Goal: Task Accomplishment & Management: Use online tool/utility

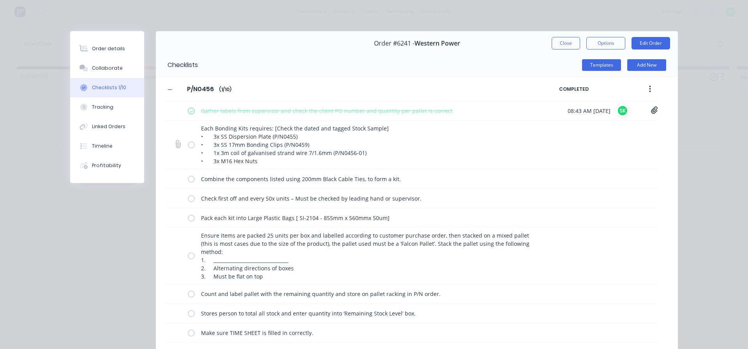
click at [188, 143] on label at bounding box center [191, 145] width 7 height 8
click at [0, 0] on input "checkbox" at bounding box center [0, 0] width 0 height 0
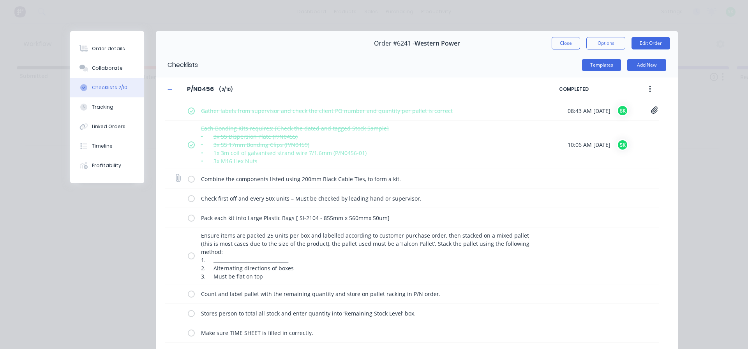
scroll to position [67, 0]
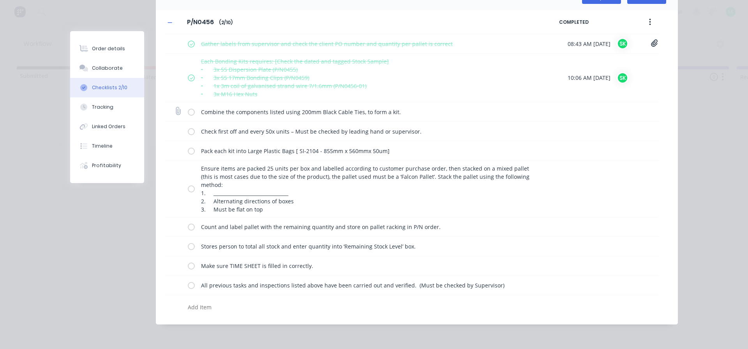
click at [188, 109] on label at bounding box center [191, 112] width 7 height 8
click at [0, 0] on input "checkbox" at bounding box center [0, 0] width 0 height 0
click at [189, 129] on label at bounding box center [191, 131] width 7 height 8
click at [0, 0] on input "checkbox" at bounding box center [0, 0] width 0 height 0
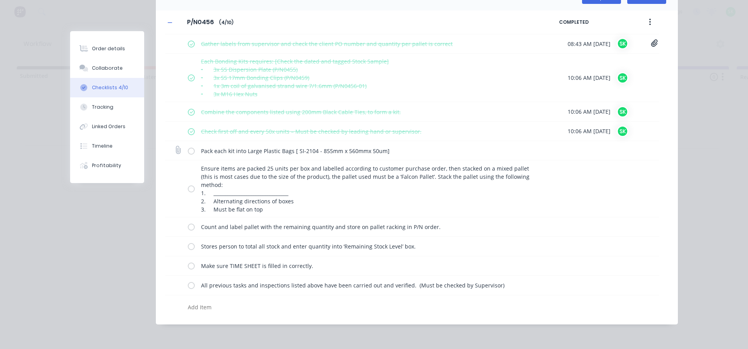
click at [190, 150] on label at bounding box center [191, 150] width 7 height 8
click at [0, 0] on input "checkbox" at bounding box center [0, 0] width 0 height 0
click at [188, 189] on label at bounding box center [191, 189] width 7 height 8
click at [0, 0] on input "checkbox" at bounding box center [0, 0] width 0 height 0
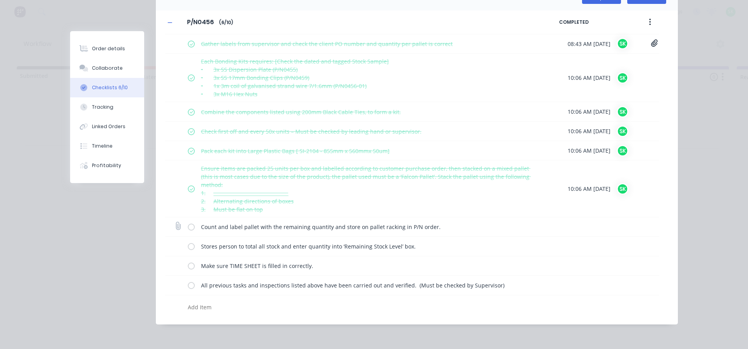
click at [189, 230] on label at bounding box center [191, 227] width 7 height 8
click at [0, 0] on input "checkbox" at bounding box center [0, 0] width 0 height 0
click at [189, 252] on div "Stores person to total all stock and enter quantity into ‘Remaining Stock Level…" at bounding box center [365, 247] width 354 height 16
click at [189, 249] on label at bounding box center [191, 246] width 7 height 8
click at [0, 0] on input "checkbox" at bounding box center [0, 0] width 0 height 0
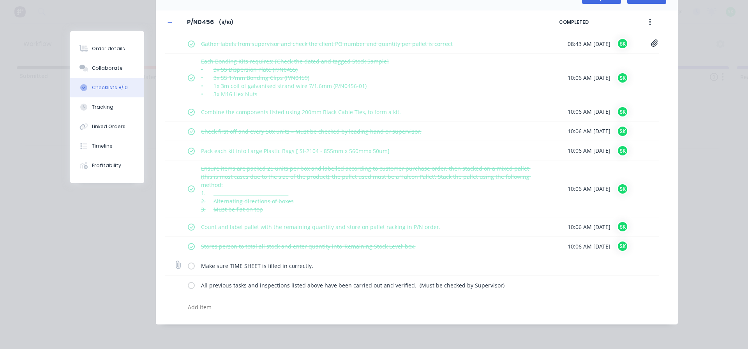
click at [188, 268] on label at bounding box center [191, 266] width 7 height 8
click at [0, 0] on input "checkbox" at bounding box center [0, 0] width 0 height 0
click at [189, 287] on label at bounding box center [191, 285] width 7 height 8
click at [0, 0] on input "checkbox" at bounding box center [0, 0] width 0 height 0
type textarea "x"
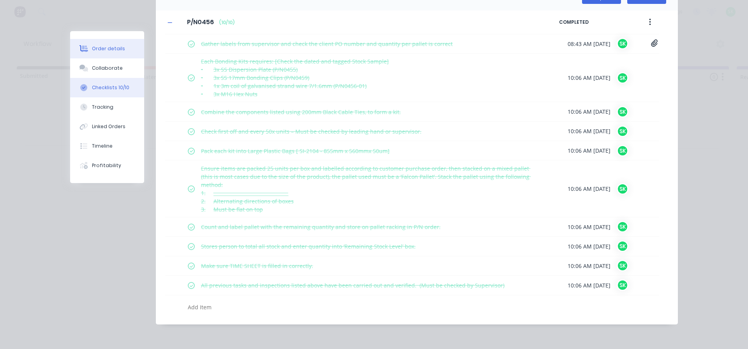
click at [108, 44] on button "Order details" at bounding box center [107, 48] width 74 height 19
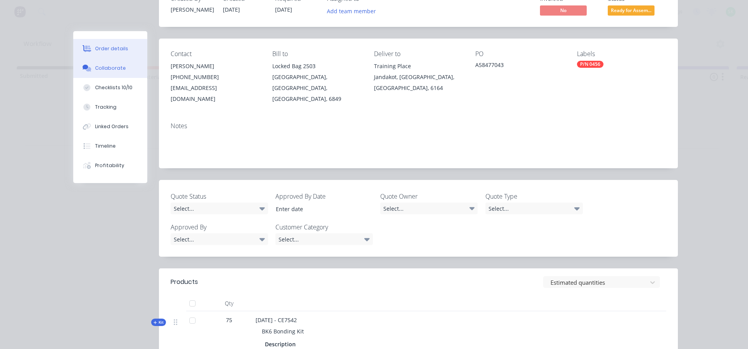
click at [104, 70] on div "Collaborate" at bounding box center [110, 68] width 31 height 7
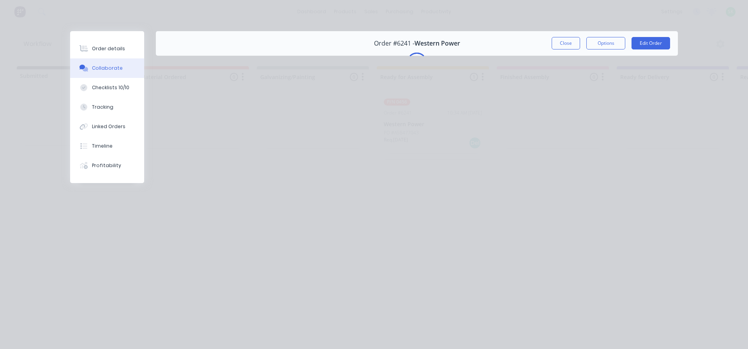
scroll to position [0, 0]
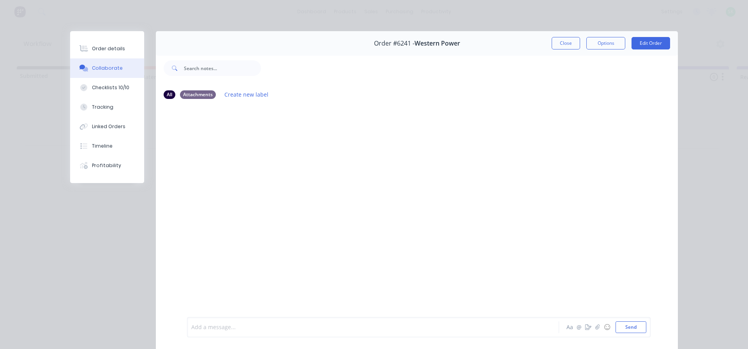
click at [233, 324] on div at bounding box center [362, 327] width 341 height 8
click at [109, 49] on div "Order details" at bounding box center [108, 48] width 33 height 7
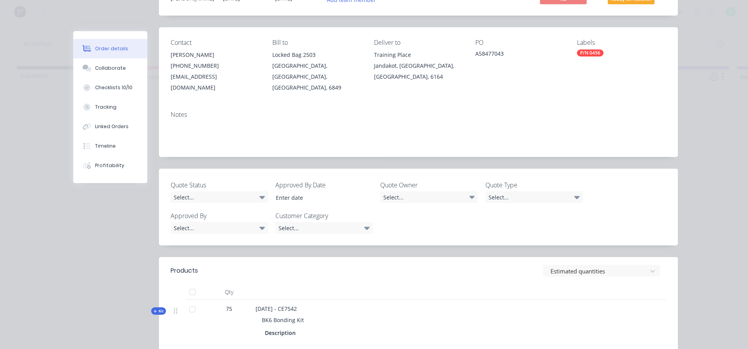
scroll to position [195, 0]
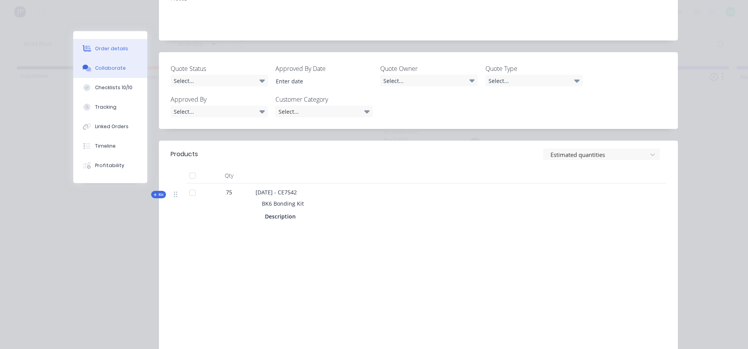
click at [100, 69] on div "Collaborate" at bounding box center [110, 68] width 31 height 7
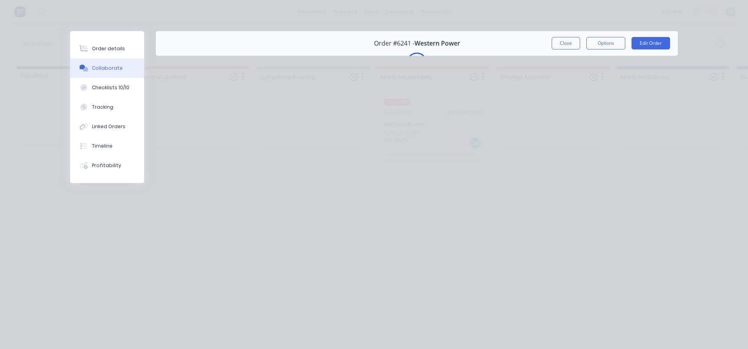
scroll to position [0, 0]
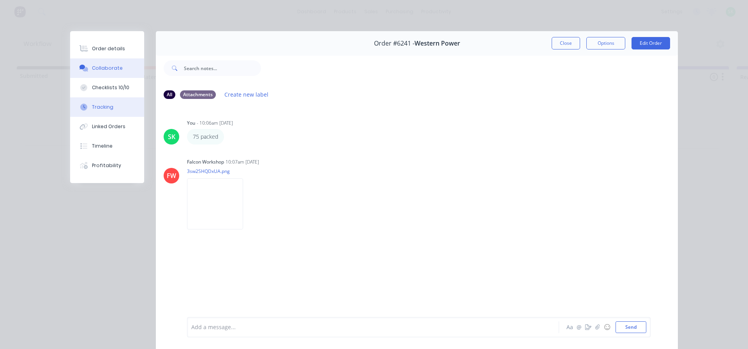
click at [103, 104] on div "Tracking" at bounding box center [102, 107] width 21 height 7
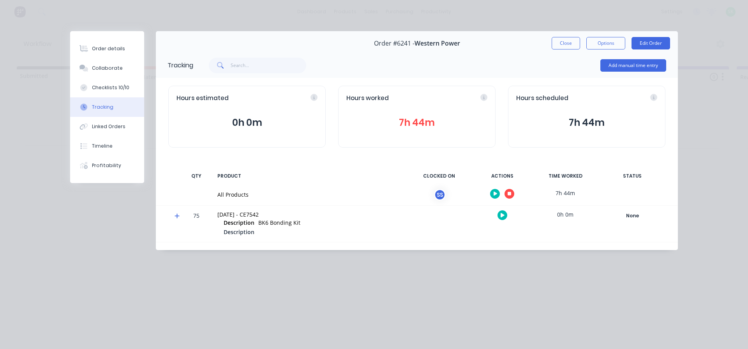
click at [508, 193] on icon "button" at bounding box center [510, 194] width 4 height 4
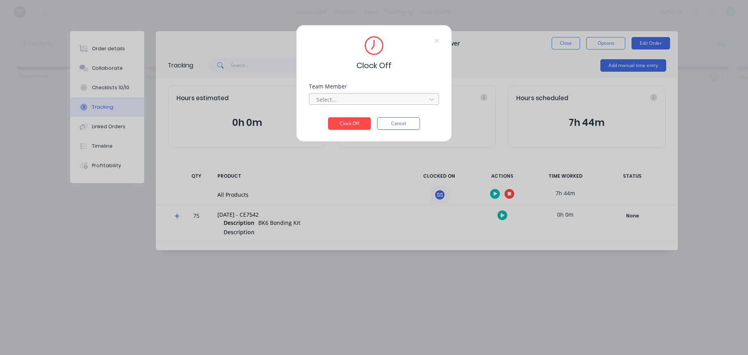
click at [398, 98] on div at bounding box center [369, 100] width 107 height 10
click at [386, 119] on div "[PERSON_NAME]" at bounding box center [374, 116] width 130 height 14
click at [362, 125] on button "Clock Off" at bounding box center [349, 123] width 43 height 12
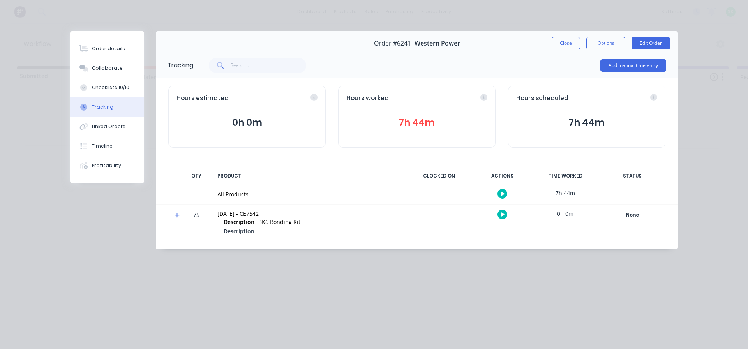
drag, startPoint x: 574, startPoint y: 45, endPoint x: 533, endPoint y: 48, distance: 41.0
click at [573, 45] on button "Close" at bounding box center [566, 43] width 28 height 12
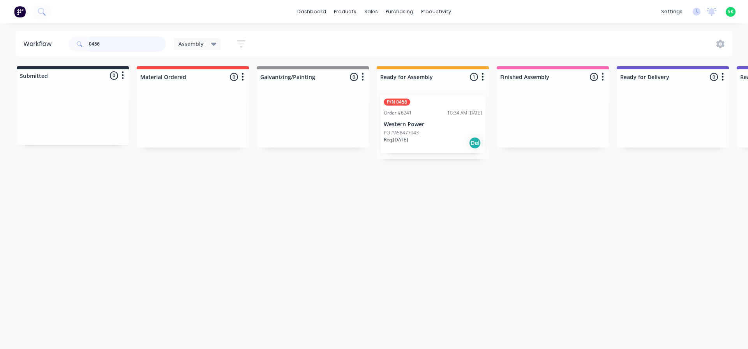
drag, startPoint x: 112, startPoint y: 42, endPoint x: 92, endPoint y: 41, distance: 20.7
click at [92, 41] on input "0456" at bounding box center [127, 44] width 77 height 16
type input "0461"
click at [431, 128] on div "P/N 0461 Order #6338 10:14 AM [DATE] Western Power PO #A58688004 Req. [DATE] Del" at bounding box center [433, 123] width 104 height 57
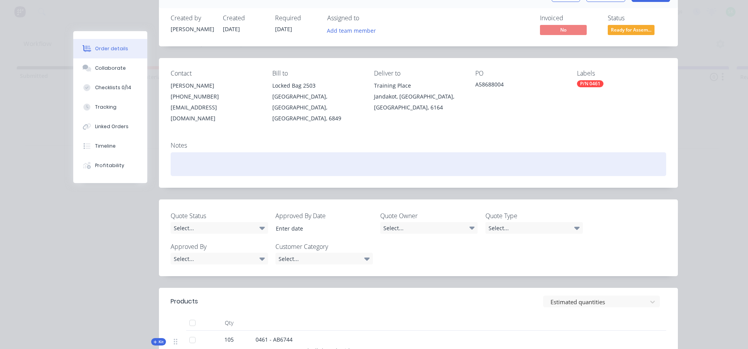
scroll to position [156, 0]
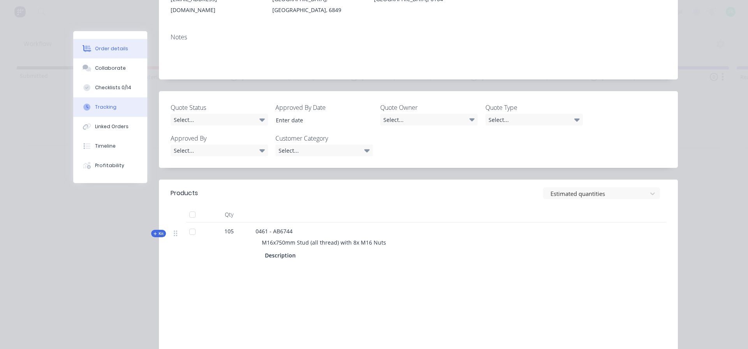
click at [104, 108] on div "Tracking" at bounding box center [105, 107] width 21 height 7
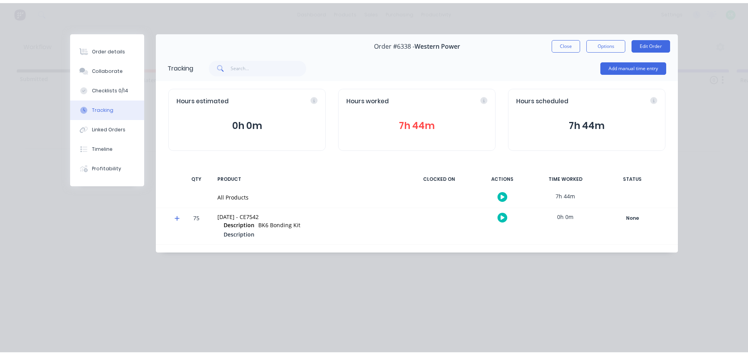
scroll to position [0, 0]
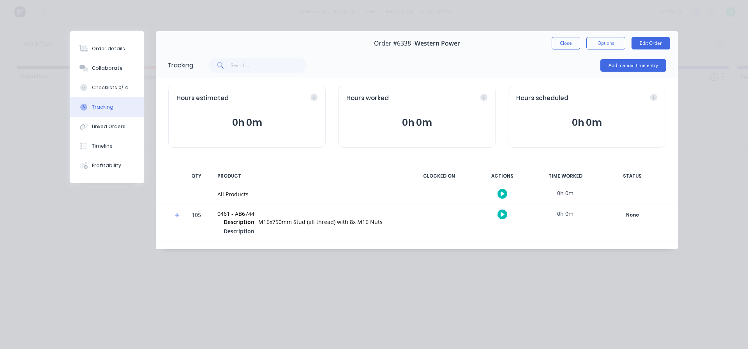
click at [502, 192] on icon "button" at bounding box center [503, 194] width 4 height 4
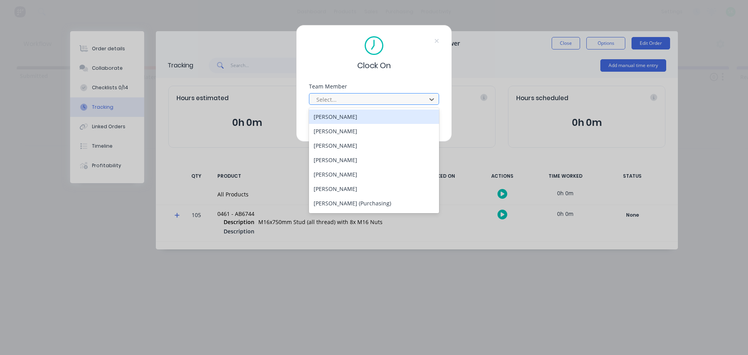
click at [394, 95] on div at bounding box center [369, 100] width 107 height 10
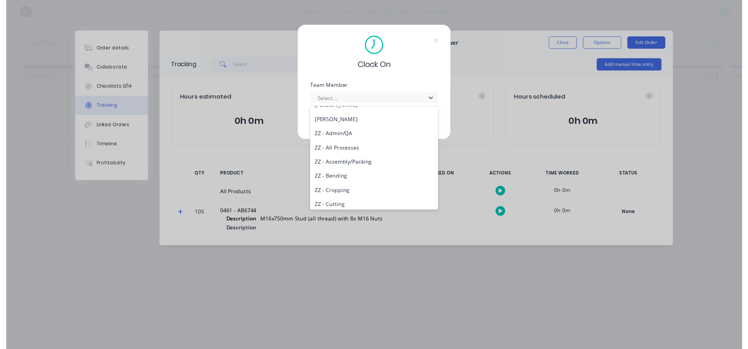
scroll to position [351, 0]
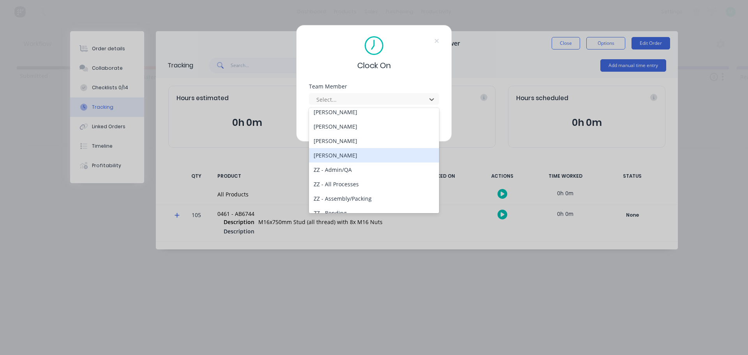
click at [356, 154] on div "[PERSON_NAME]" at bounding box center [374, 155] width 130 height 14
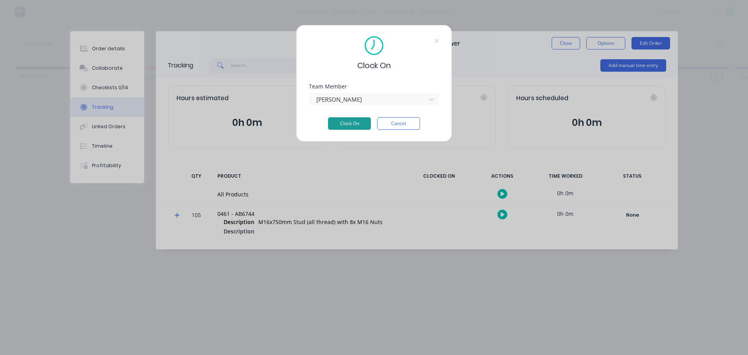
click at [359, 122] on button "Clock On" at bounding box center [349, 123] width 43 height 12
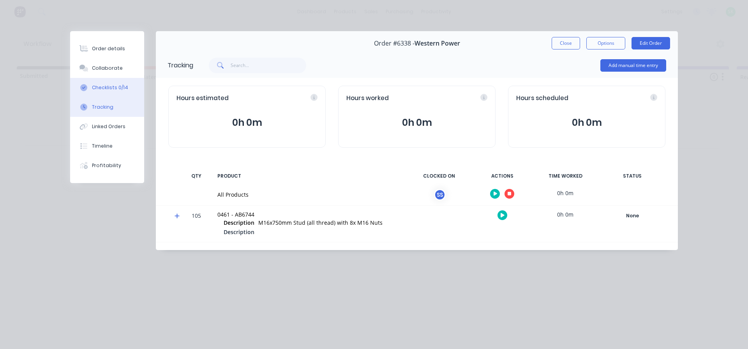
click at [109, 85] on div "Checklists 0/14" at bounding box center [110, 87] width 36 height 7
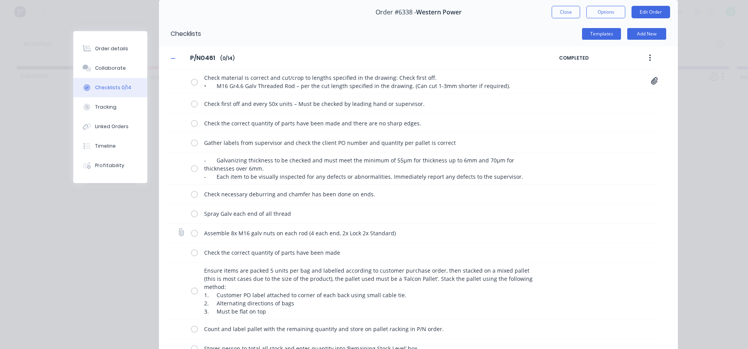
scroll to position [16, 0]
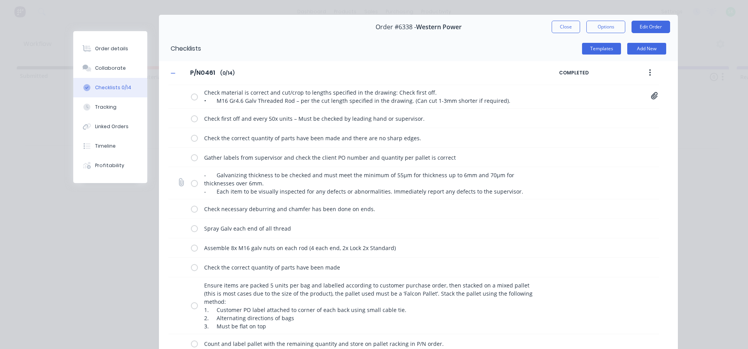
click at [191, 183] on label at bounding box center [194, 183] width 7 height 8
click at [0, 0] on input "checkbox" at bounding box center [0, 0] width 0 height 0
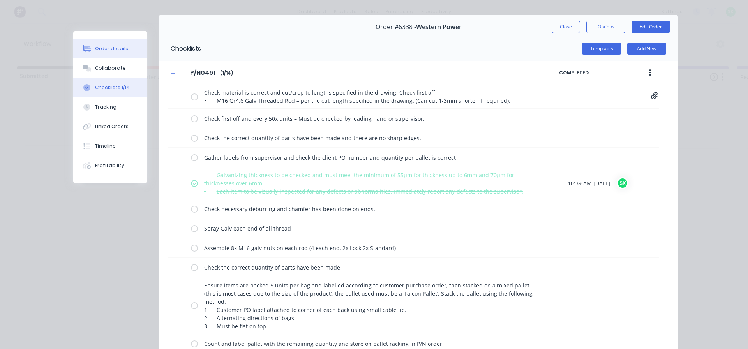
click at [106, 48] on div "Order details" at bounding box center [111, 48] width 33 height 7
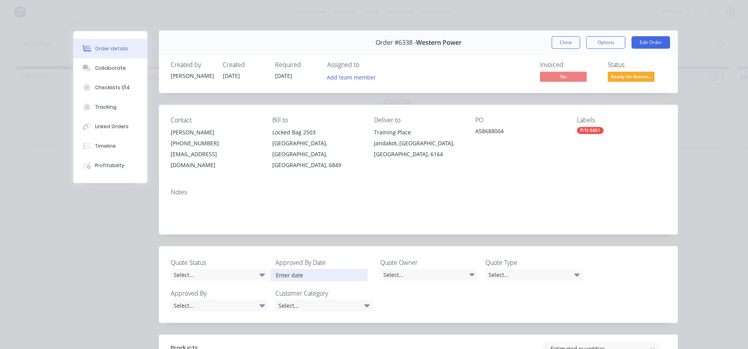
scroll to position [0, 0]
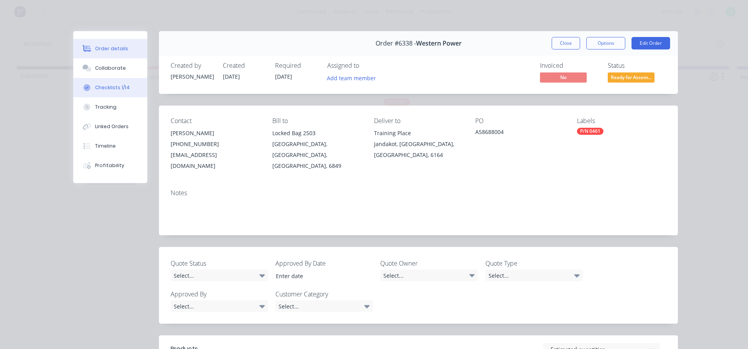
click at [113, 89] on div "Checklists 1/14" at bounding box center [112, 87] width 35 height 7
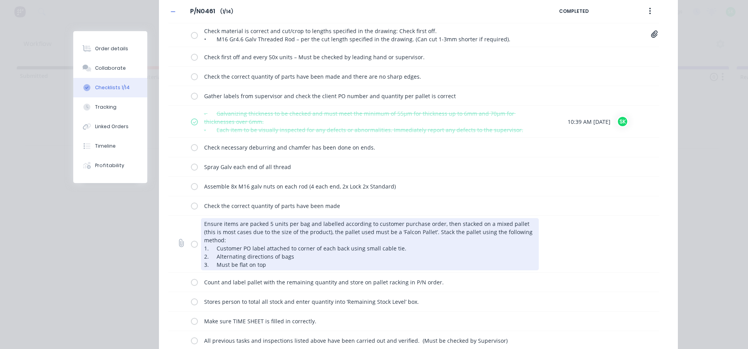
scroll to position [8, 0]
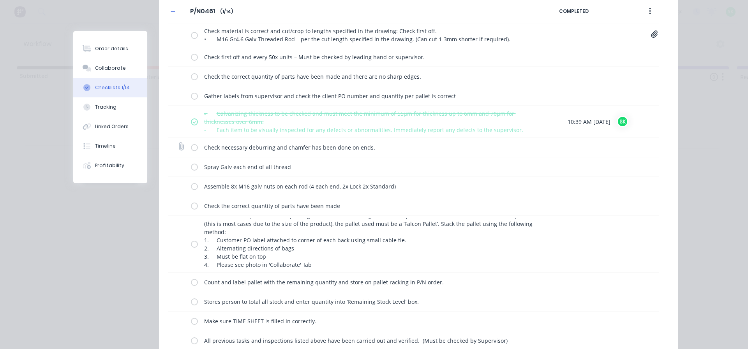
click at [191, 146] on label at bounding box center [194, 147] width 7 height 8
click at [0, 0] on input "checkbox" at bounding box center [0, 0] width 0 height 0
click at [191, 166] on label at bounding box center [194, 167] width 7 height 8
click at [0, 0] on input "checkbox" at bounding box center [0, 0] width 0 height 0
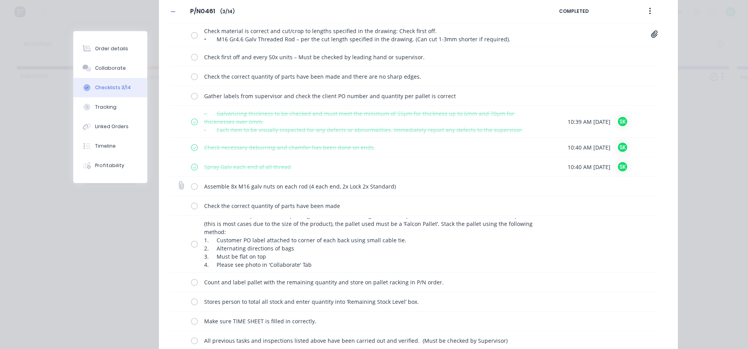
click at [191, 185] on label at bounding box center [194, 186] width 7 height 8
click at [0, 0] on input "checkbox" at bounding box center [0, 0] width 0 height 0
click at [191, 207] on label at bounding box center [194, 206] width 7 height 8
click at [0, 0] on input "checkbox" at bounding box center [0, 0] width 0 height 0
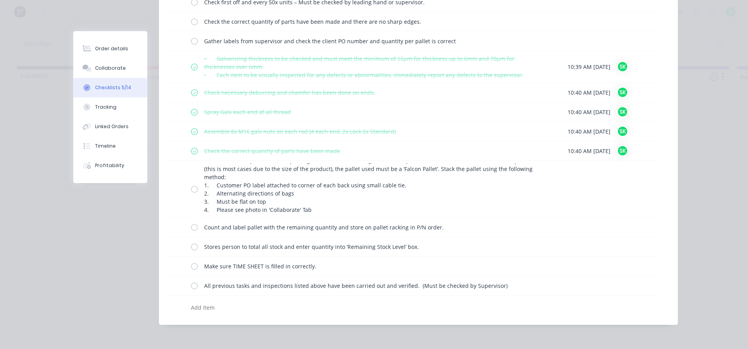
scroll to position [133, 0]
click at [192, 192] on label at bounding box center [194, 189] width 7 height 8
click at [0, 0] on input "checkbox" at bounding box center [0, 0] width 0 height 0
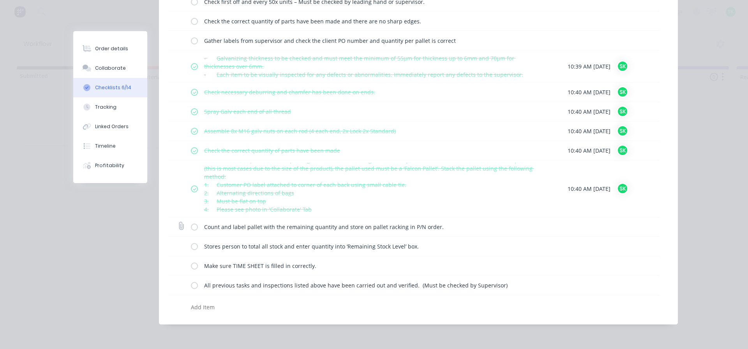
click at [187, 230] on div "Count and label pallet with the remaining quantity and store on pallet racking …" at bounding box center [413, 226] width 491 height 19
click at [191, 227] on label at bounding box center [194, 227] width 7 height 8
click at [0, 0] on input "checkbox" at bounding box center [0, 0] width 0 height 0
click at [191, 250] on label at bounding box center [194, 246] width 7 height 8
click at [0, 0] on input "checkbox" at bounding box center [0, 0] width 0 height 0
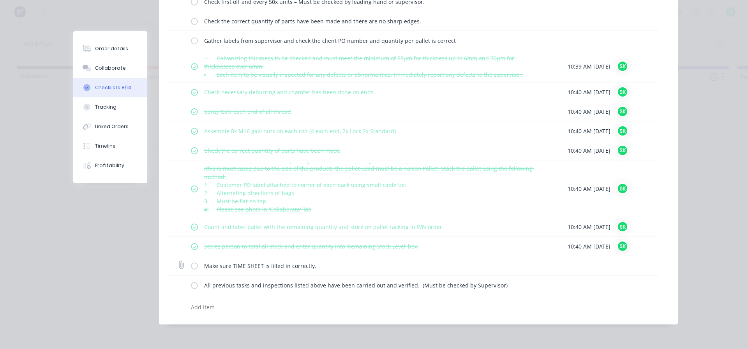
click at [191, 270] on div "Make sure TIME SHEET is filled in correctly." at bounding box center [366, 266] width 351 height 16
click at [191, 267] on label at bounding box center [194, 266] width 7 height 8
click at [0, 0] on input "checkbox" at bounding box center [0, 0] width 0 height 0
click at [191, 284] on label at bounding box center [194, 285] width 7 height 8
click at [0, 0] on input "checkbox" at bounding box center [0, 0] width 0 height 0
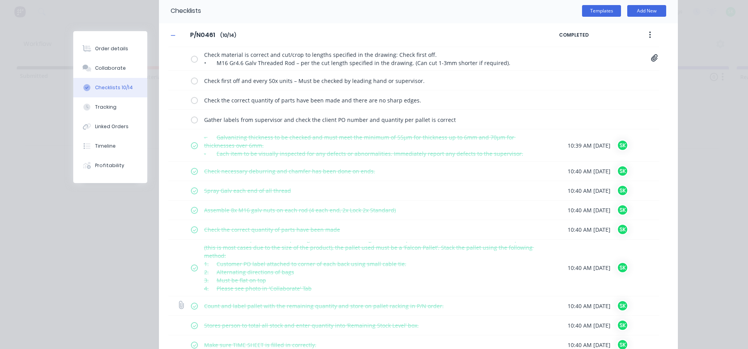
scroll to position [16, 0]
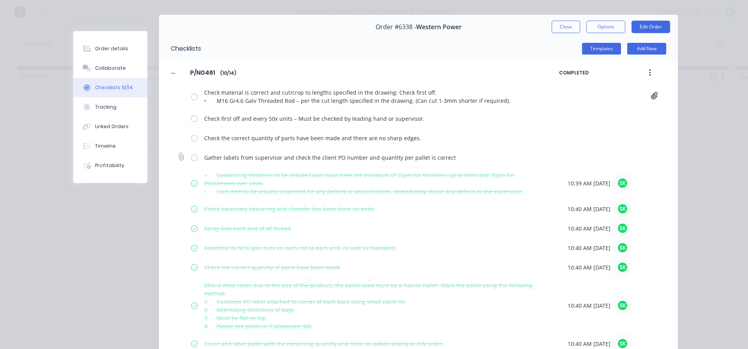
click at [191, 157] on label at bounding box center [194, 157] width 7 height 8
click at [0, 0] on input "checkbox" at bounding box center [0, 0] width 0 height 0
type textarea "x"
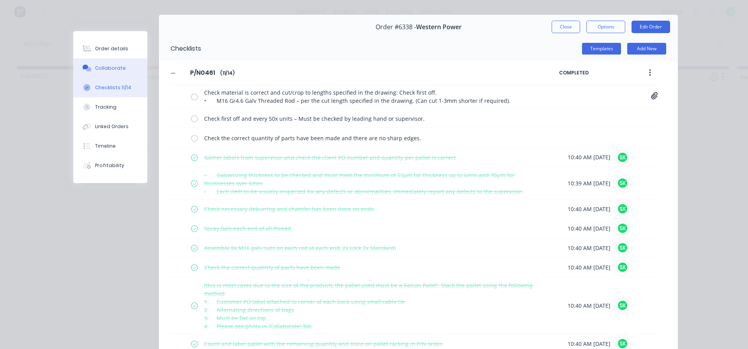
click at [104, 63] on button "Collaborate" at bounding box center [110, 67] width 74 height 19
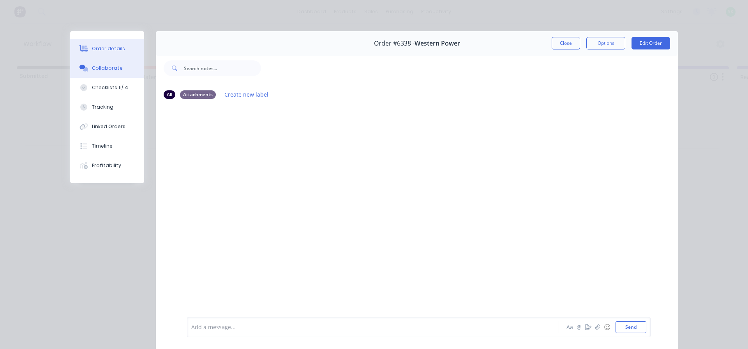
click at [112, 52] on div "Order details" at bounding box center [108, 48] width 33 height 7
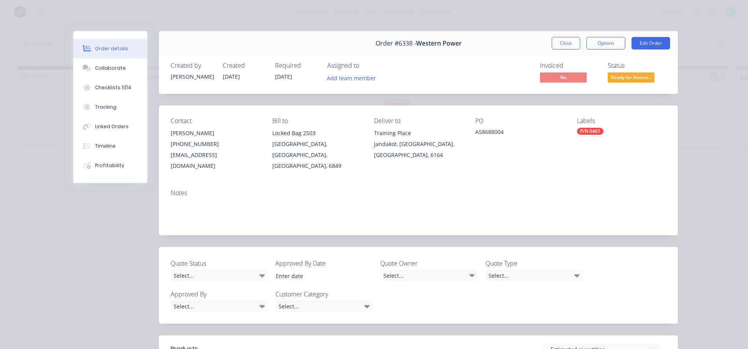
scroll to position [117, 0]
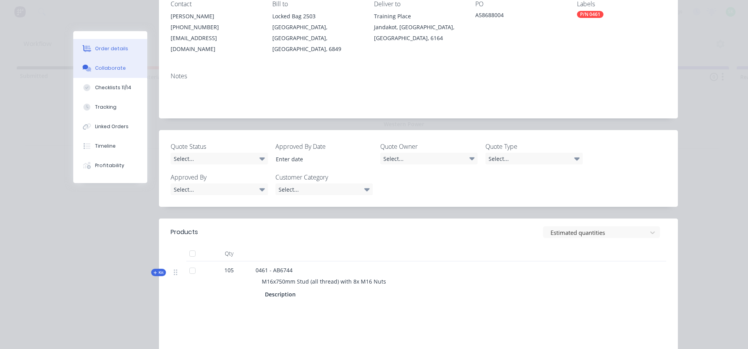
click at [113, 71] on div "Collaborate" at bounding box center [110, 68] width 31 height 7
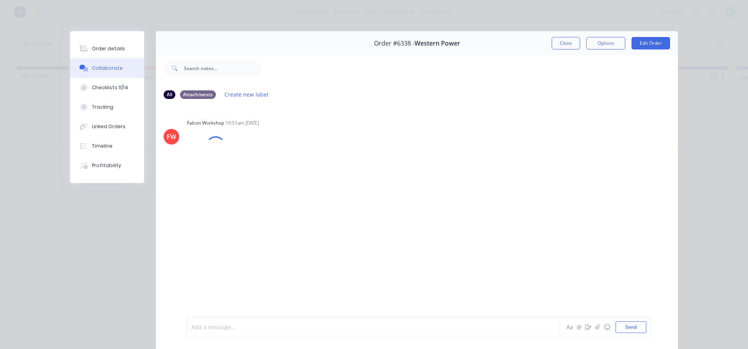
click at [224, 330] on div at bounding box center [362, 327] width 341 height 8
click at [117, 87] on div "Checklists 11/14" at bounding box center [110, 87] width 36 height 7
type textarea "x"
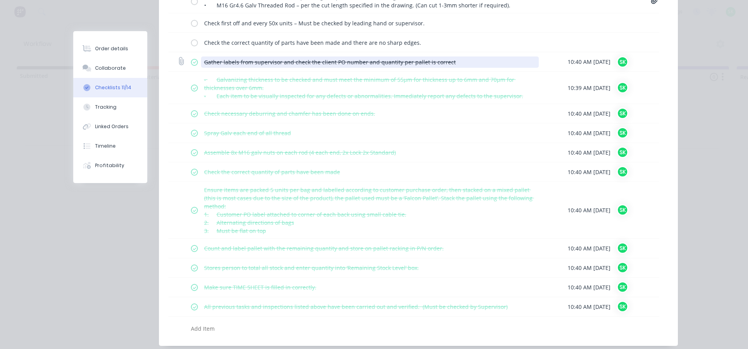
scroll to position [133, 0]
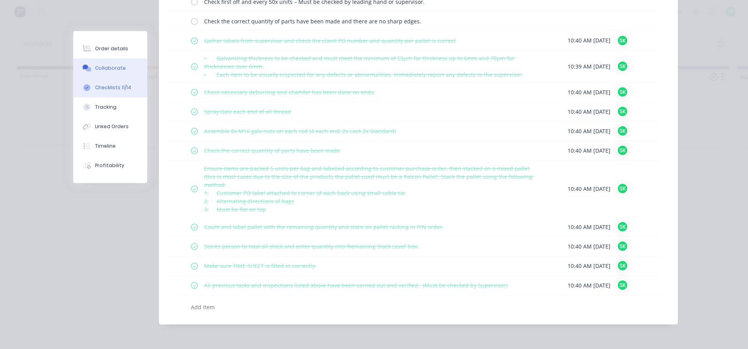
click at [109, 68] on div "Collaborate" at bounding box center [110, 68] width 31 height 7
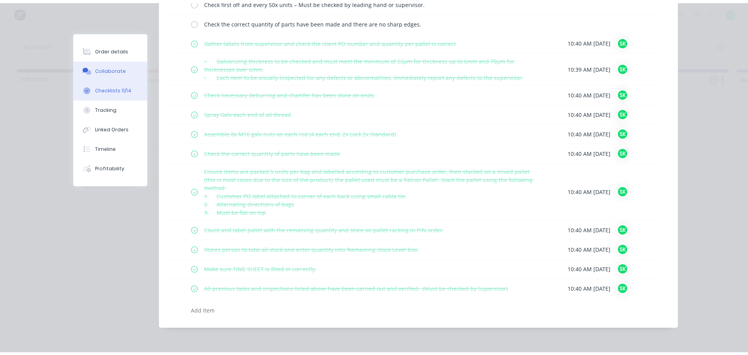
scroll to position [0, 0]
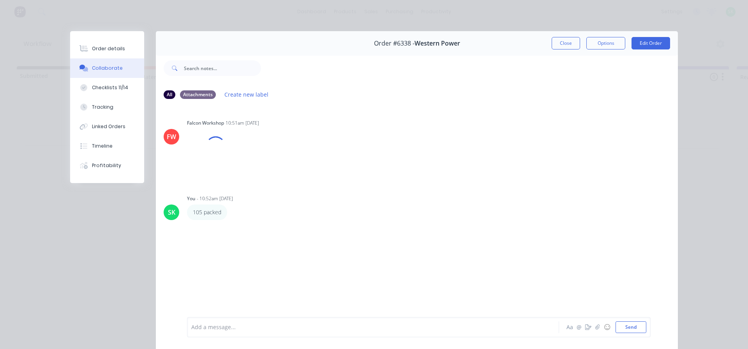
click at [242, 329] on div at bounding box center [362, 327] width 341 height 8
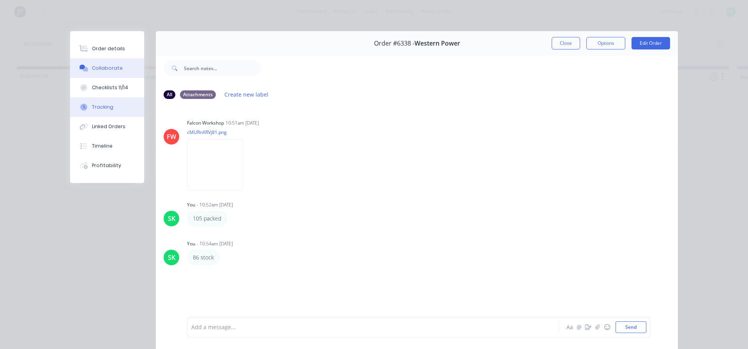
click at [111, 108] on button "Tracking" at bounding box center [107, 106] width 74 height 19
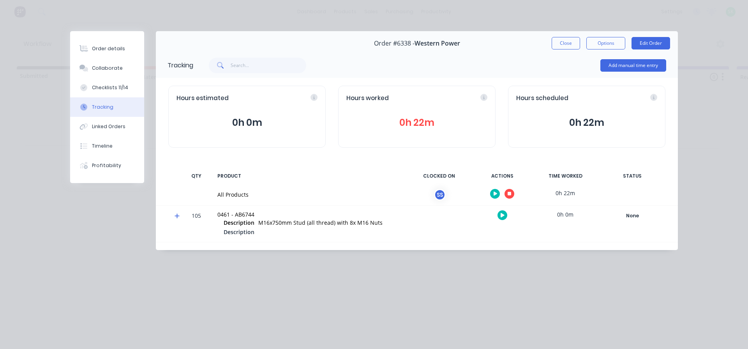
click at [508, 194] on icon "button" at bounding box center [510, 194] width 4 height 4
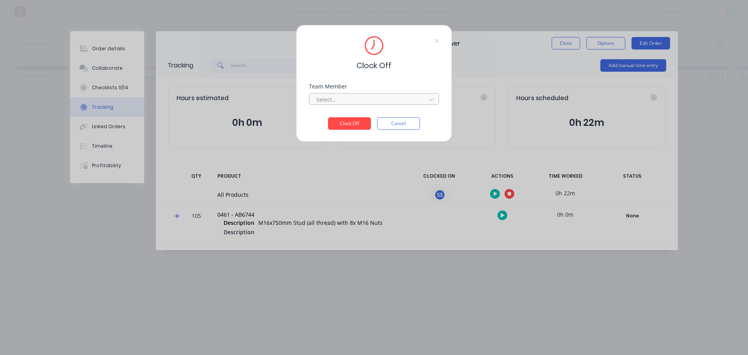
click at [360, 102] on div at bounding box center [369, 100] width 107 height 10
click at [353, 116] on div "[PERSON_NAME]" at bounding box center [374, 116] width 130 height 14
click at [341, 123] on button "Clock Off" at bounding box center [349, 123] width 43 height 12
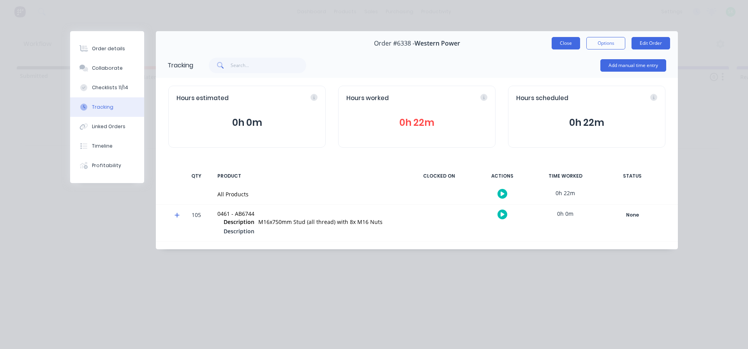
click at [566, 40] on button "Close" at bounding box center [566, 43] width 28 height 12
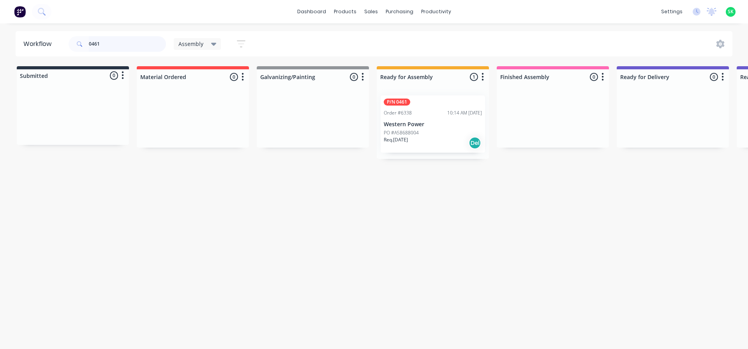
drag, startPoint x: 115, startPoint y: 46, endPoint x: 0, endPoint y: 21, distance: 117.1
click at [0, 21] on div "dashboard products sales purchasing productivity dashboard products Product Cat…" at bounding box center [374, 151] width 748 height 302
type input "0185"
click at [411, 111] on div "Order #6377" at bounding box center [398, 112] width 28 height 7
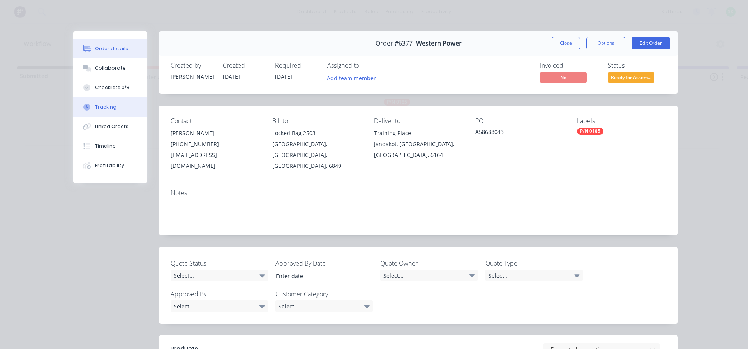
click at [110, 106] on div "Tracking" at bounding box center [105, 107] width 21 height 7
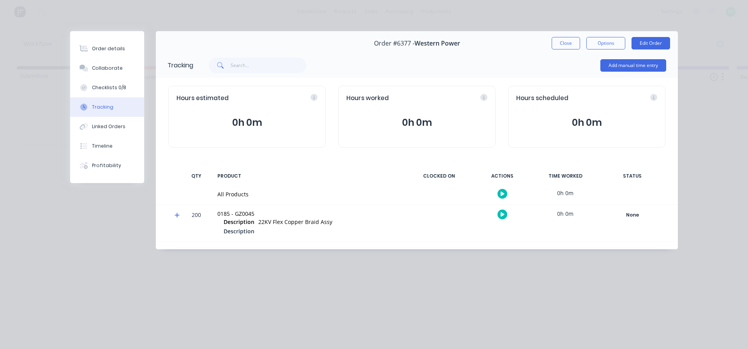
click at [502, 197] on button "button" at bounding box center [502, 194] width 10 height 10
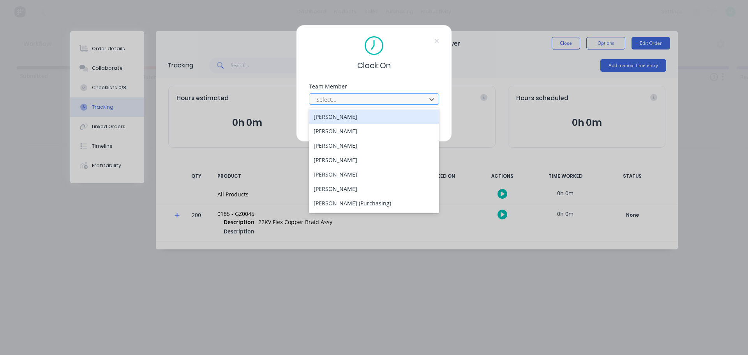
click at [406, 99] on div at bounding box center [369, 100] width 107 height 10
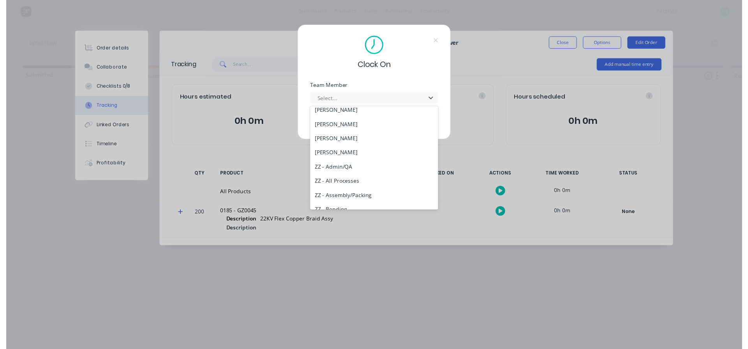
scroll to position [351, 0]
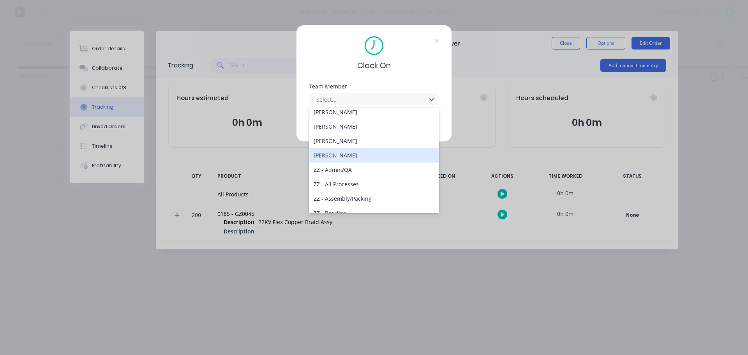
click at [347, 154] on div "[PERSON_NAME]" at bounding box center [374, 155] width 130 height 14
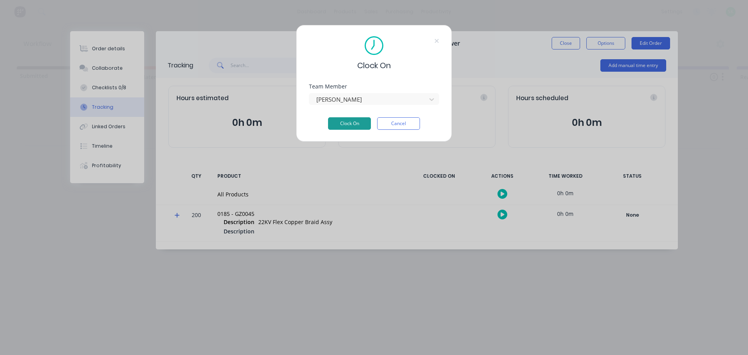
click at [359, 121] on button "Clock On" at bounding box center [349, 123] width 43 height 12
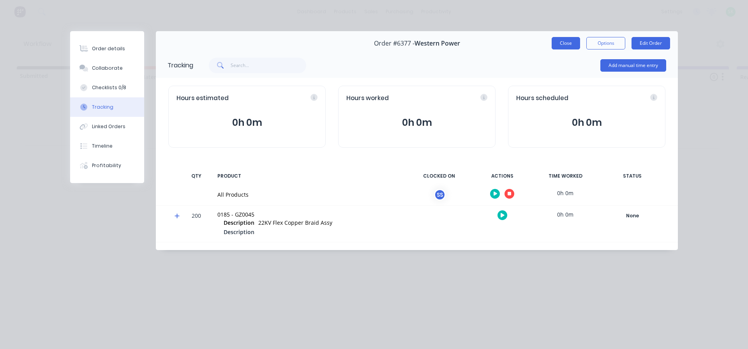
click at [559, 39] on button "Close" at bounding box center [566, 43] width 28 height 12
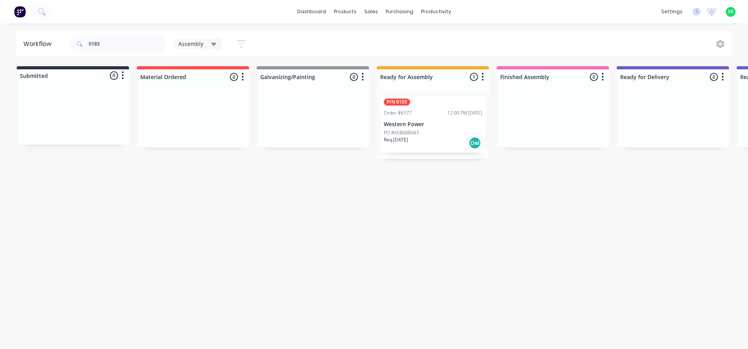
click at [446, 123] on p "Western Power" at bounding box center [433, 124] width 98 height 7
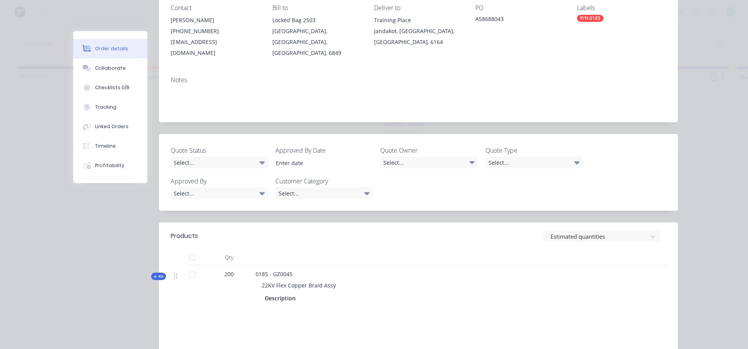
scroll to position [117, 0]
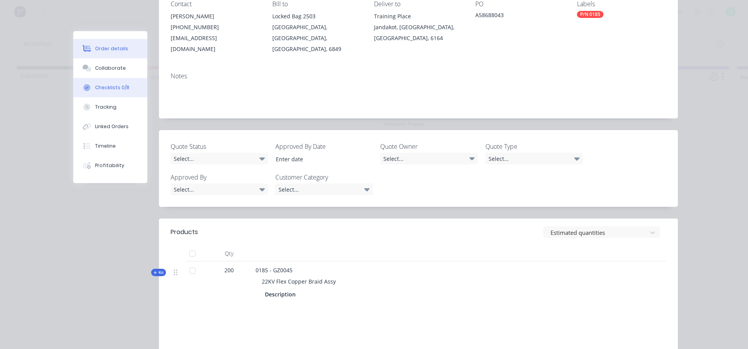
click at [91, 88] on button "Checklists 0/8" at bounding box center [110, 87] width 74 height 19
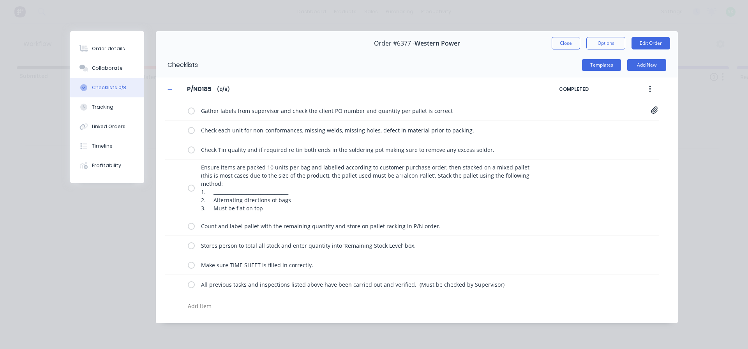
scroll to position [0, 0]
click at [108, 49] on div "Order details" at bounding box center [108, 48] width 33 height 7
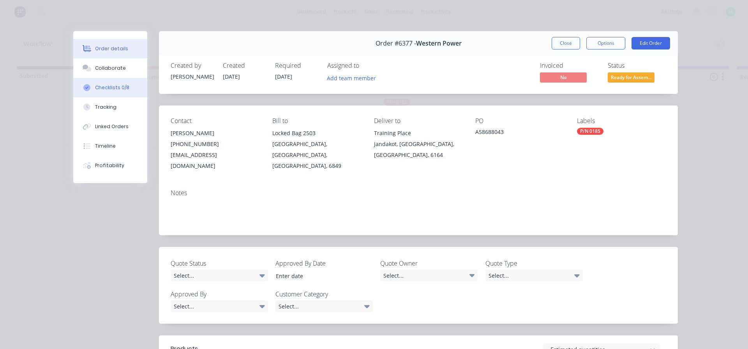
click at [116, 88] on div "Checklists 0/8" at bounding box center [112, 87] width 34 height 7
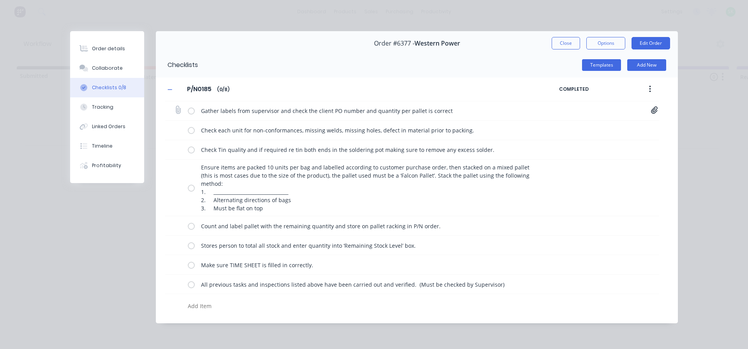
click at [192, 109] on label at bounding box center [191, 111] width 7 height 8
click at [0, 0] on input "checkbox" at bounding box center [0, 0] width 0 height 0
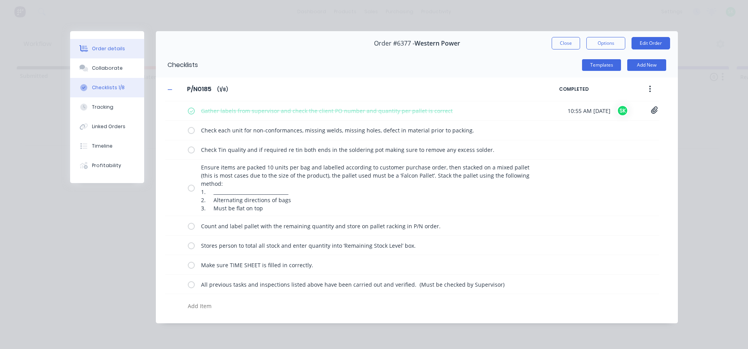
click at [124, 52] on button "Order details" at bounding box center [107, 48] width 74 height 19
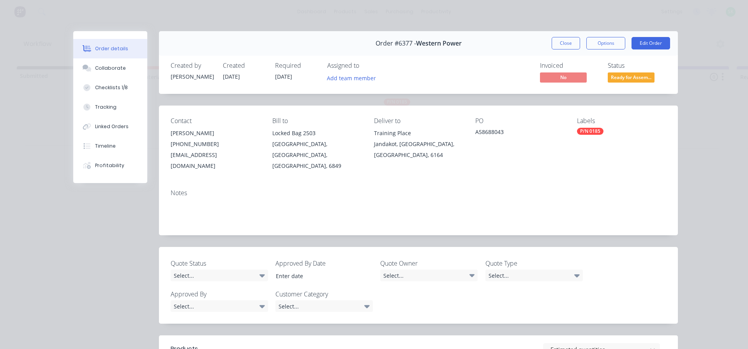
drag, startPoint x: 172, startPoint y: 122, endPoint x: 177, endPoint y: 158, distance: 36.6
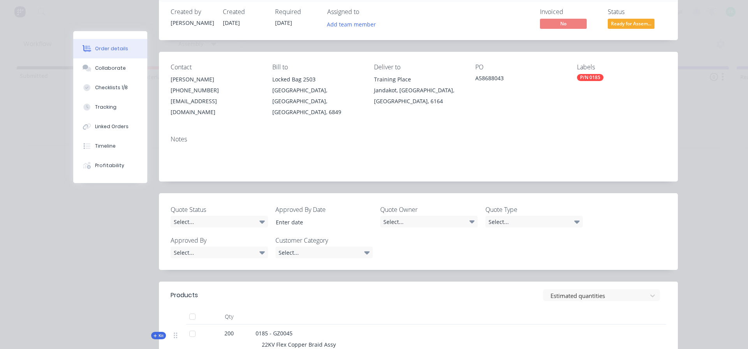
scroll to position [117, 0]
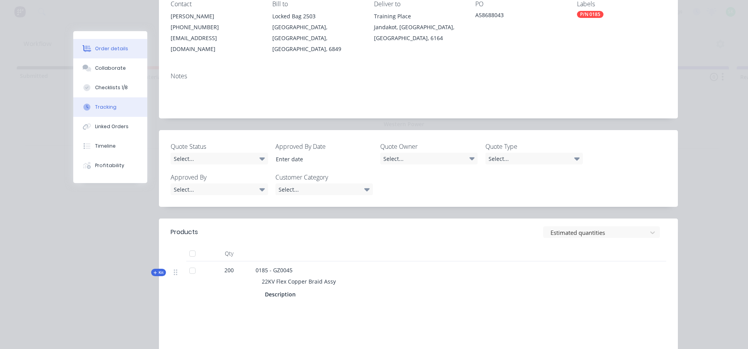
click at [106, 107] on div "Tracking" at bounding box center [105, 107] width 21 height 7
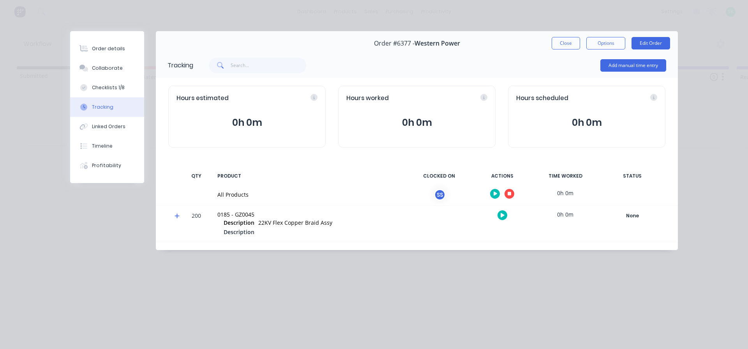
scroll to position [0, 0]
click at [109, 93] on button "Checklists 1/8" at bounding box center [107, 87] width 74 height 19
type textarea "x"
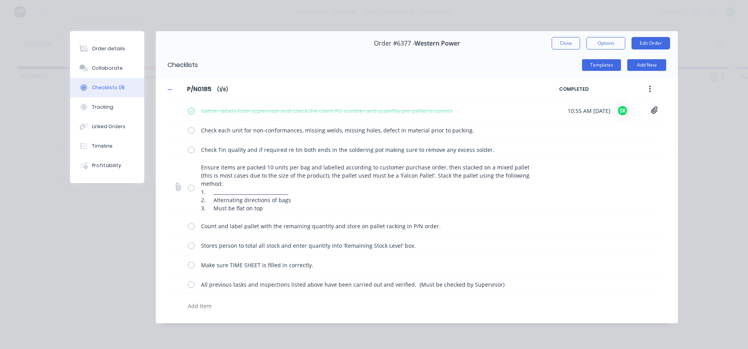
click at [184, 169] on div "Ensure items are packed 10 units per bag and labelled according to customer pur…" at bounding box center [412, 188] width 494 height 57
click at [97, 48] on div "Order details" at bounding box center [108, 48] width 33 height 7
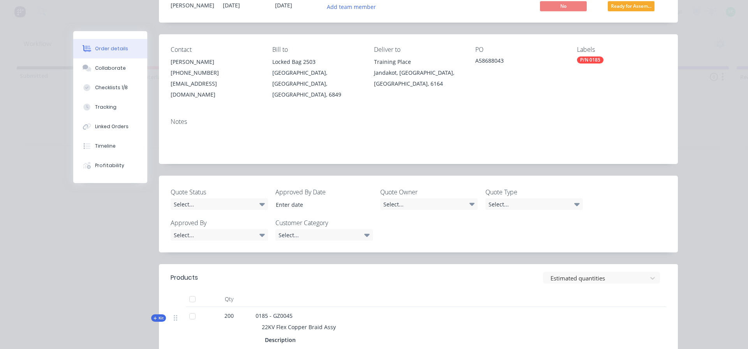
scroll to position [69, 0]
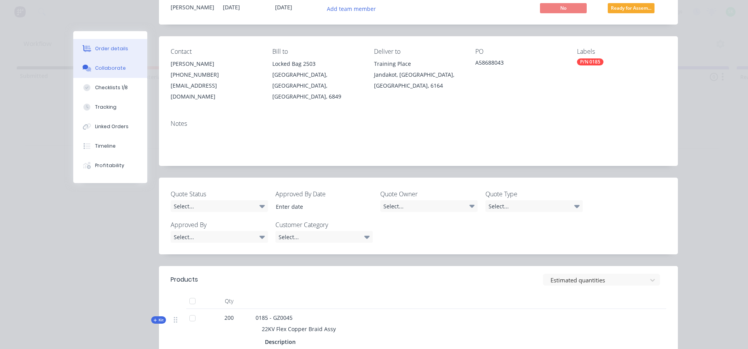
click at [116, 66] on div "Collaborate" at bounding box center [110, 68] width 31 height 7
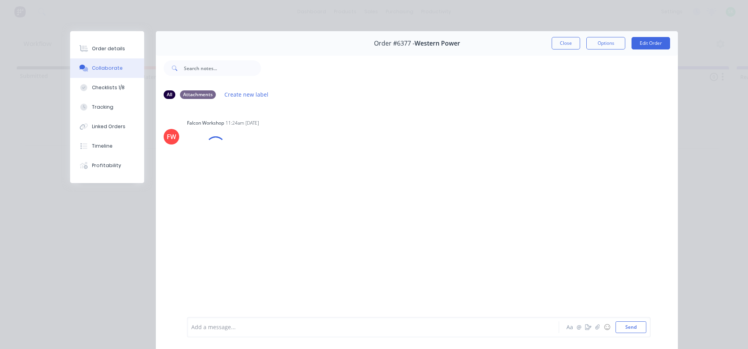
click at [229, 328] on div at bounding box center [362, 327] width 341 height 8
click at [226, 328] on div at bounding box center [362, 327] width 341 height 8
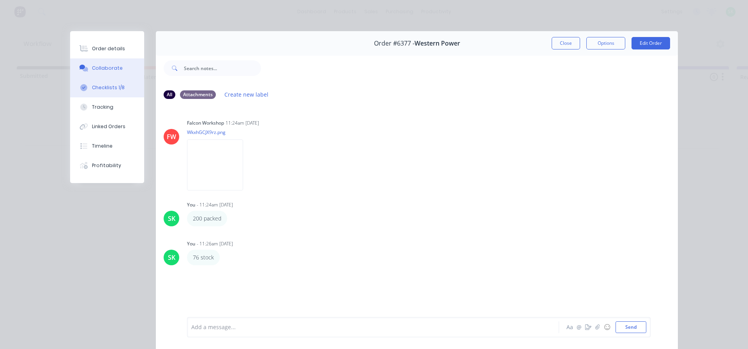
click at [108, 88] on div "Checklists 1/8" at bounding box center [108, 87] width 33 height 7
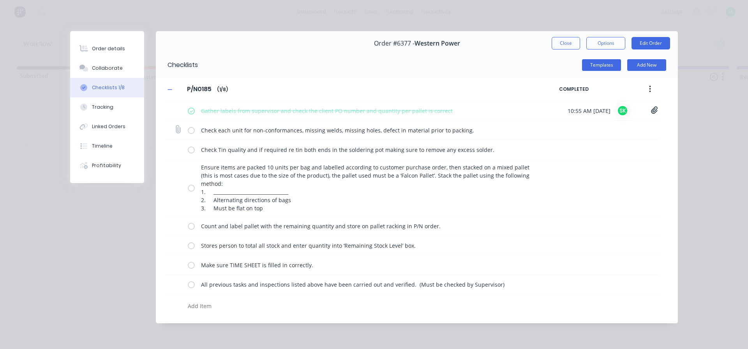
click at [192, 130] on label at bounding box center [191, 130] width 7 height 8
click at [0, 0] on input "checkbox" at bounding box center [0, 0] width 0 height 0
click at [189, 153] on label at bounding box center [191, 150] width 7 height 8
click at [0, 0] on input "checkbox" at bounding box center [0, 0] width 0 height 0
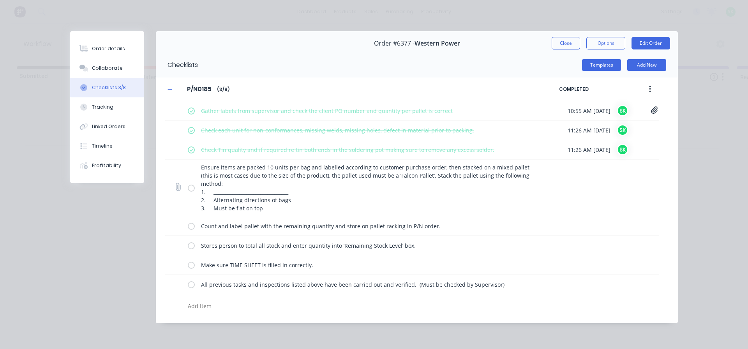
click at [191, 188] on label at bounding box center [191, 188] width 7 height 8
click at [0, 0] on input "checkbox" at bounding box center [0, 0] width 0 height 0
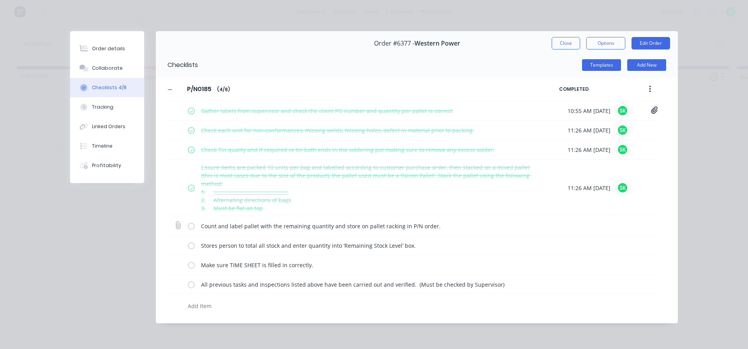
click at [192, 229] on label at bounding box center [191, 226] width 7 height 8
click at [0, 0] on input "checkbox" at bounding box center [0, 0] width 0 height 0
click at [190, 247] on label at bounding box center [191, 245] width 7 height 8
click at [0, 0] on input "checkbox" at bounding box center [0, 0] width 0 height 0
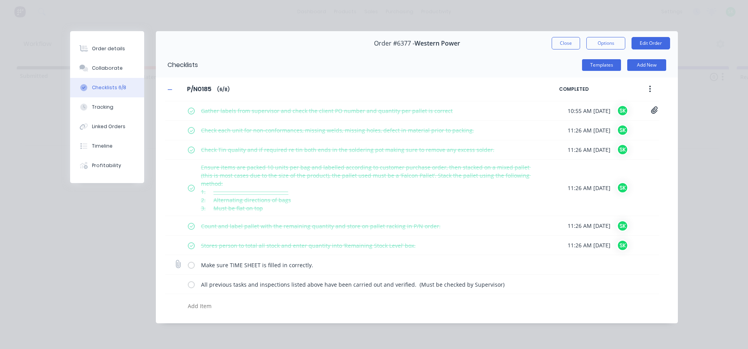
click at [189, 266] on label at bounding box center [191, 265] width 7 height 8
click at [0, 0] on input "checkbox" at bounding box center [0, 0] width 0 height 0
click at [192, 282] on label at bounding box center [191, 284] width 7 height 8
click at [0, 0] on input "checkbox" at bounding box center [0, 0] width 0 height 0
type textarea "x"
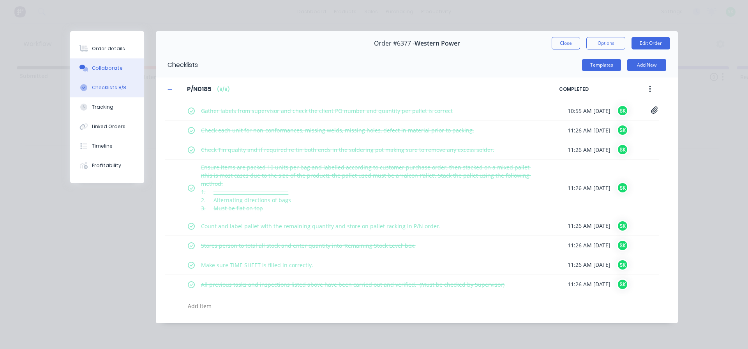
click at [95, 69] on div "Collaborate" at bounding box center [107, 68] width 31 height 7
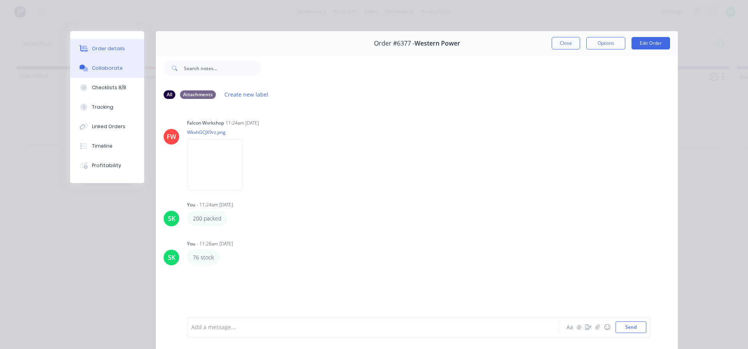
click at [106, 51] on div "Order details" at bounding box center [108, 48] width 33 height 7
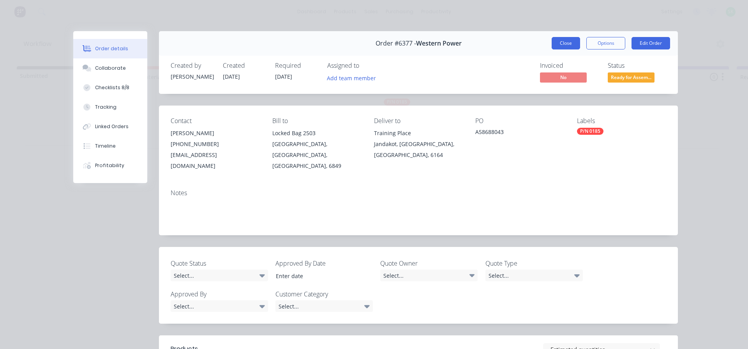
click at [561, 45] on button "Close" at bounding box center [566, 43] width 28 height 12
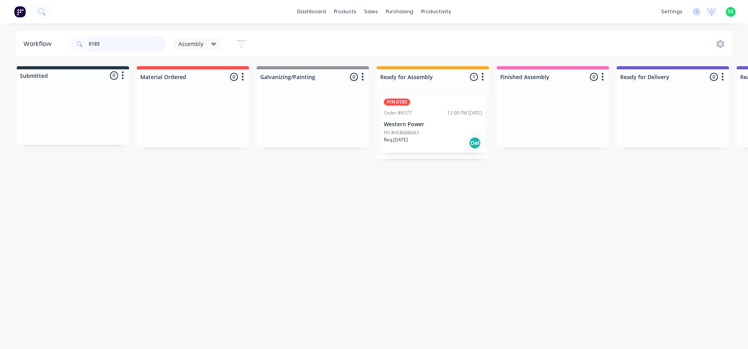
drag, startPoint x: 104, startPoint y: 48, endPoint x: 39, endPoint y: 41, distance: 65.4
click at [39, 41] on header "Workflow 0185 Assembly Save new view None edit Assembly (Default) edit Fabricat…" at bounding box center [374, 43] width 717 height 25
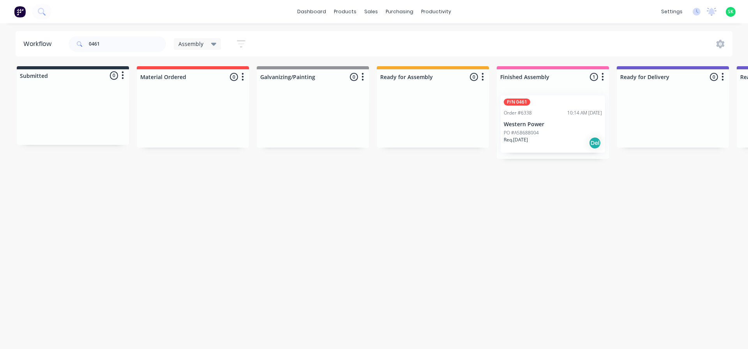
click at [524, 128] on div "P/N 0461 Order #6338 10:14 AM [DATE] Western Power PO #A58688004 Req. [DATE] Del" at bounding box center [553, 123] width 104 height 57
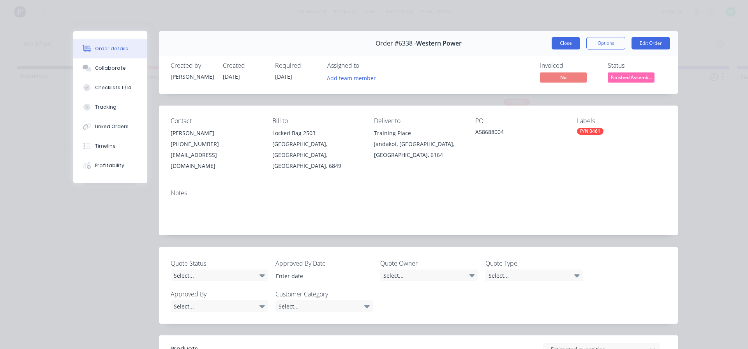
click at [561, 40] on button "Close" at bounding box center [566, 43] width 28 height 12
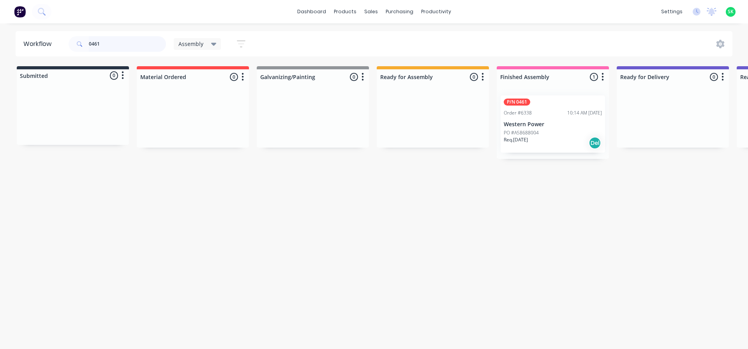
drag, startPoint x: 102, startPoint y: 43, endPoint x: 65, endPoint y: 42, distance: 37.4
click at [65, 42] on header "Workflow 0461 Assembly Save new view None edit Assembly (Default) edit Fabricat…" at bounding box center [374, 43] width 717 height 25
click at [558, 125] on p "Western Power" at bounding box center [553, 124] width 98 height 7
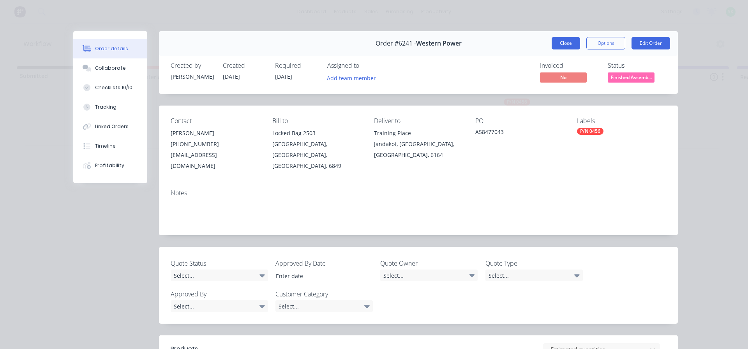
click at [568, 39] on button "Close" at bounding box center [566, 43] width 28 height 12
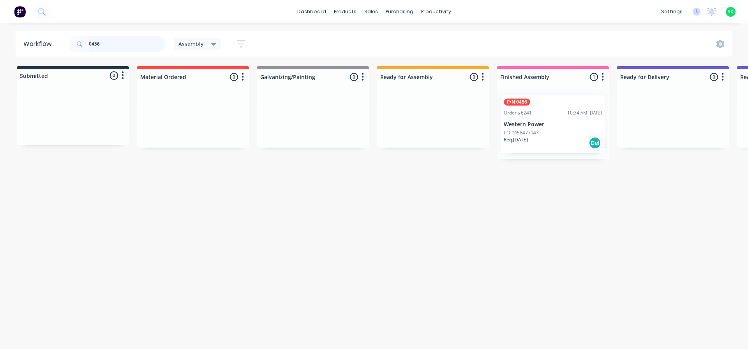
drag, startPoint x: 111, startPoint y: 45, endPoint x: 44, endPoint y: 30, distance: 68.8
click at [44, 30] on div "dashboard products sales purchasing productivity dashboard products Product Cat…" at bounding box center [374, 151] width 748 height 302
type input "0185"
click at [531, 114] on div "Order #6377" at bounding box center [518, 112] width 28 height 7
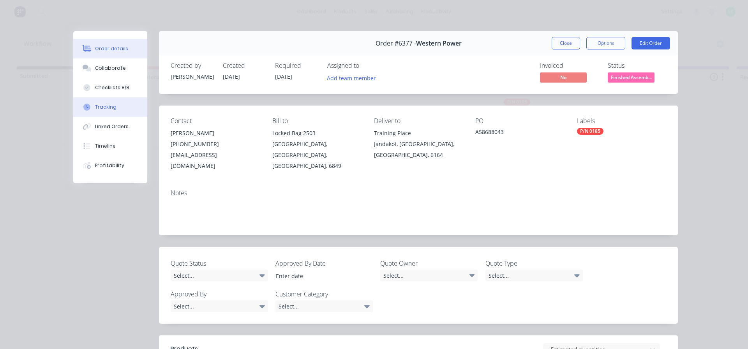
click at [94, 103] on button "Tracking" at bounding box center [110, 106] width 74 height 19
